Goal: Find contact information: Find contact information

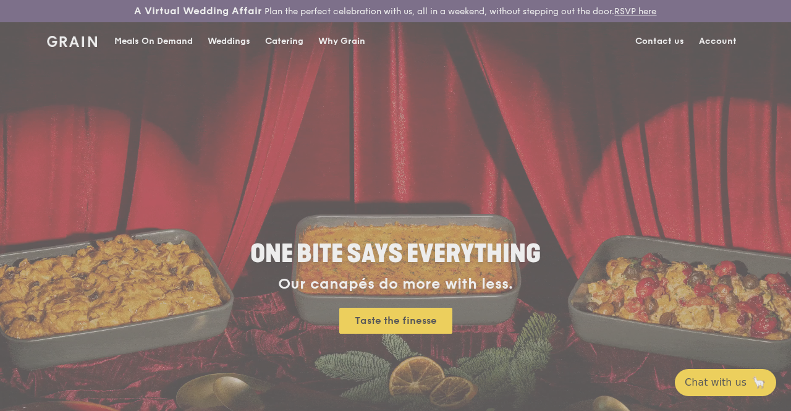
click at [667, 53] on div "Weddings by Grain presents Plan the perfect celebration with us, all in a weeke…" at bounding box center [395, 205] width 791 height 411
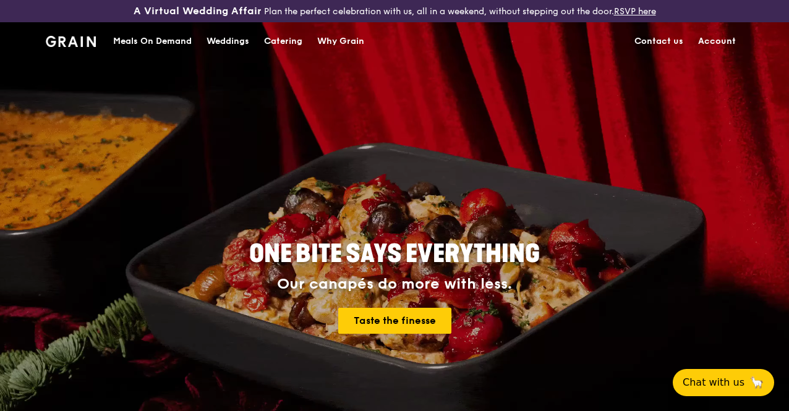
click at [643, 56] on link "Contact us" at bounding box center [659, 41] width 64 height 37
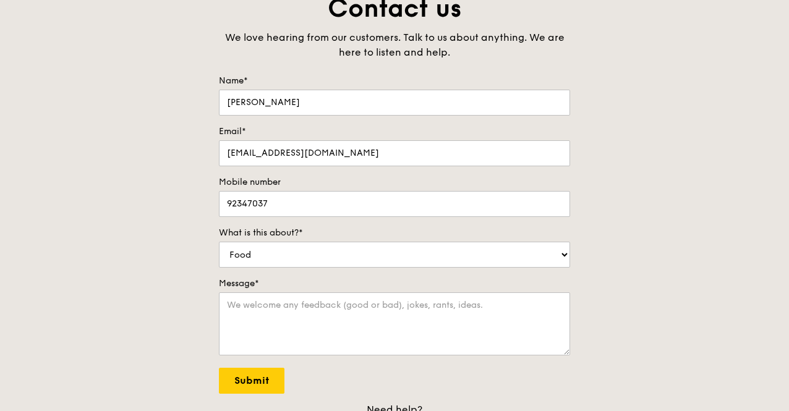
scroll to position [247, 0]
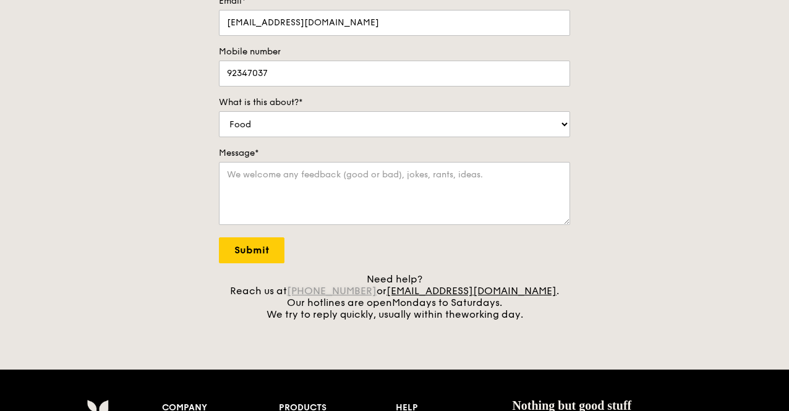
click at [374, 297] on link "[PHONE_NUMBER]" at bounding box center [332, 291] width 90 height 12
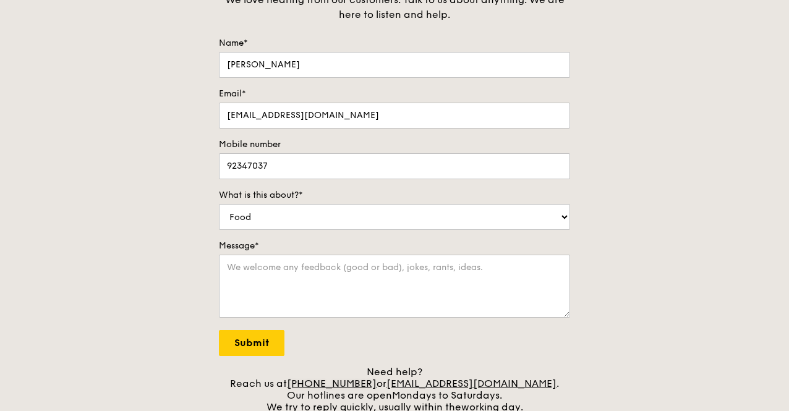
scroll to position [185, 0]
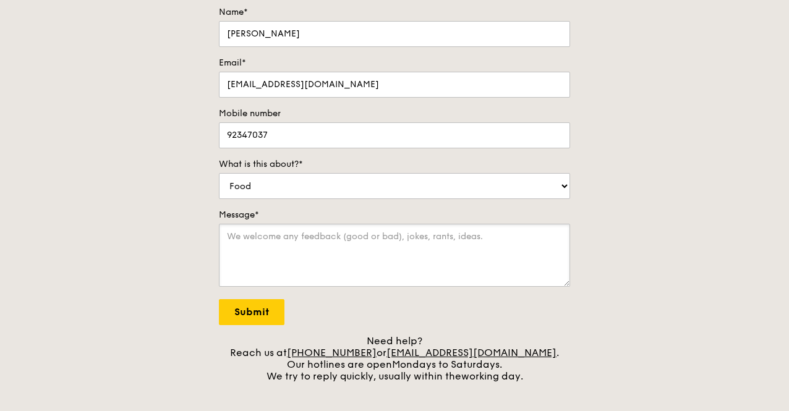
click at [328, 257] on textarea "Message*" at bounding box center [394, 255] width 351 height 63
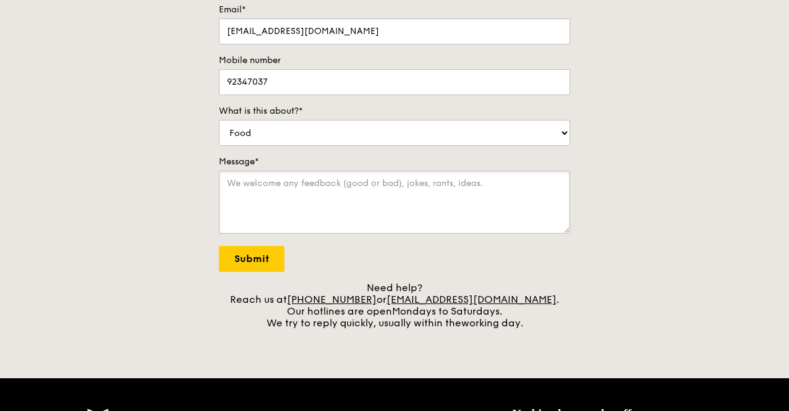
scroll to position [124, 0]
